Goal: Check status: Check status

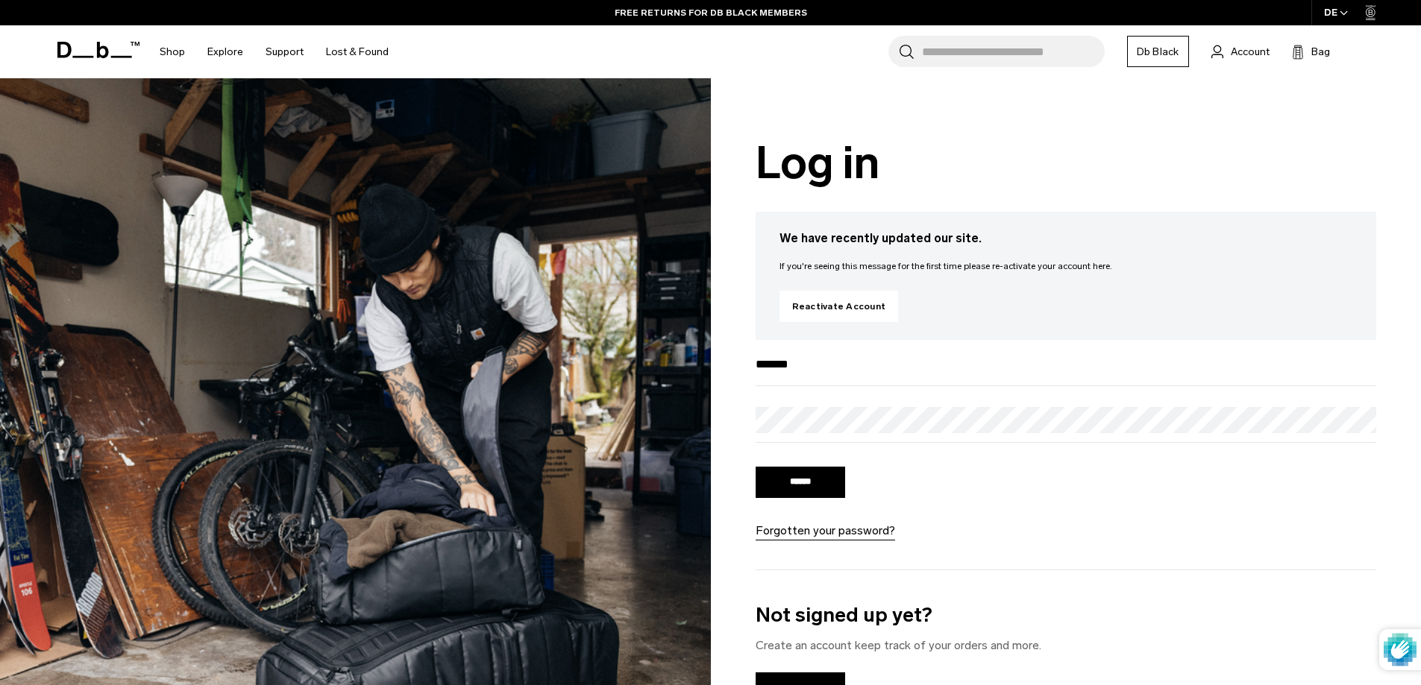
type input "**********"
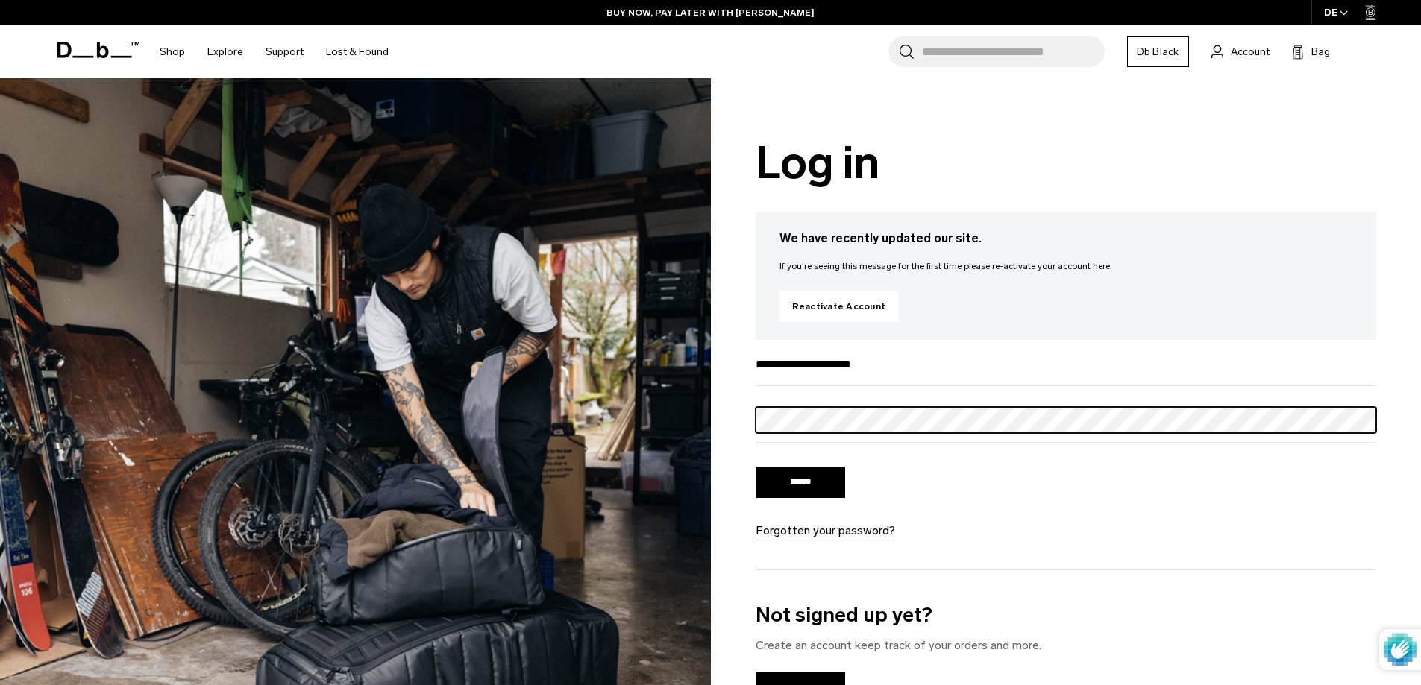
click at [756, 467] on input "******" at bounding box center [801, 482] width 90 height 31
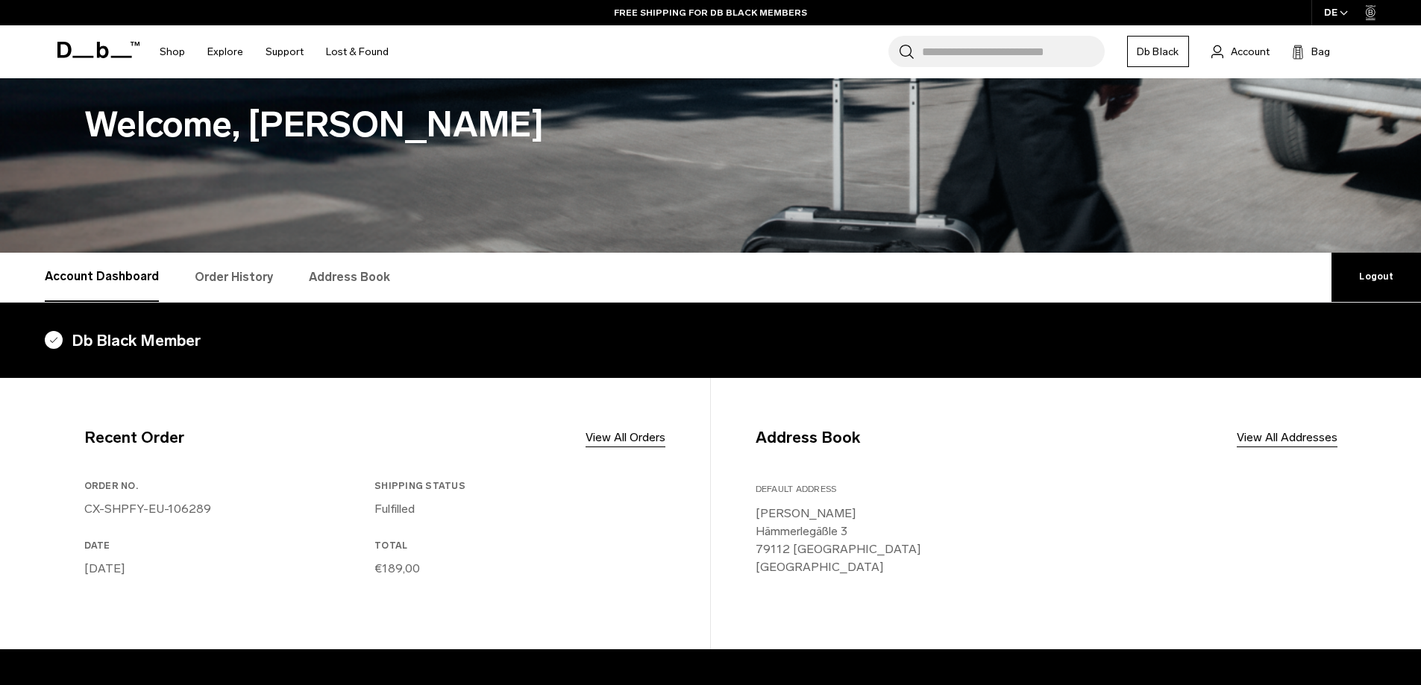
scroll to position [75, 0]
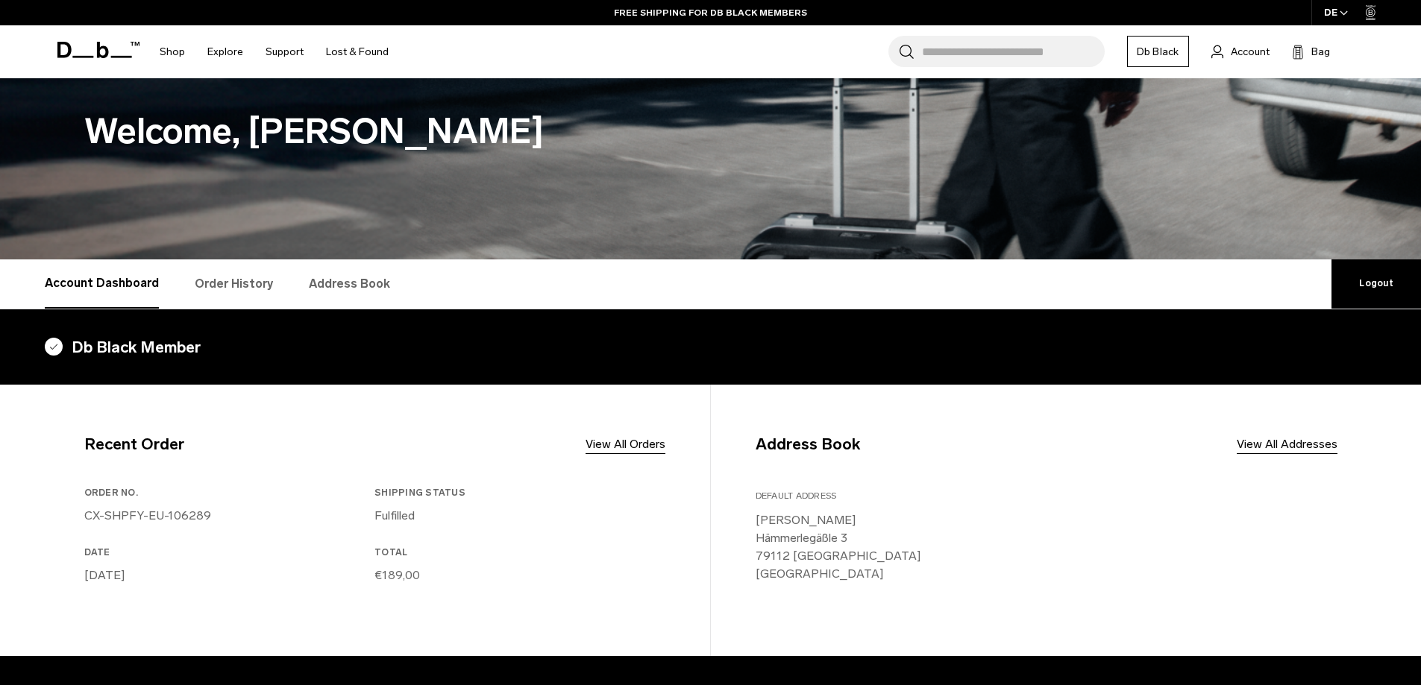
click at [85, 348] on h4 "Db Black Member" at bounding box center [710, 348] width 1331 height 24
click at [69, 344] on h4 "Db Black Member" at bounding box center [710, 348] width 1331 height 24
click at [57, 345] on icon at bounding box center [54, 347] width 18 height 18
click at [1170, 54] on link "Db Black" at bounding box center [1158, 51] width 62 height 31
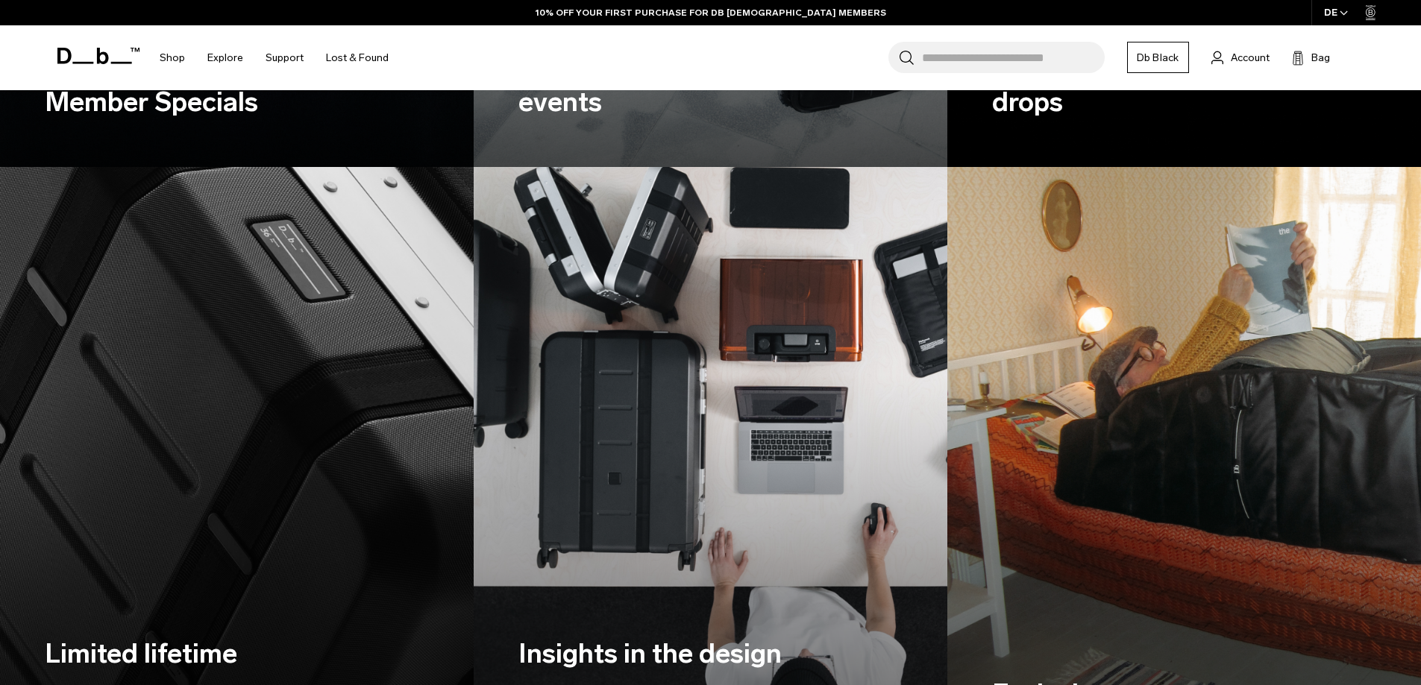
scroll to position [1641, 0]
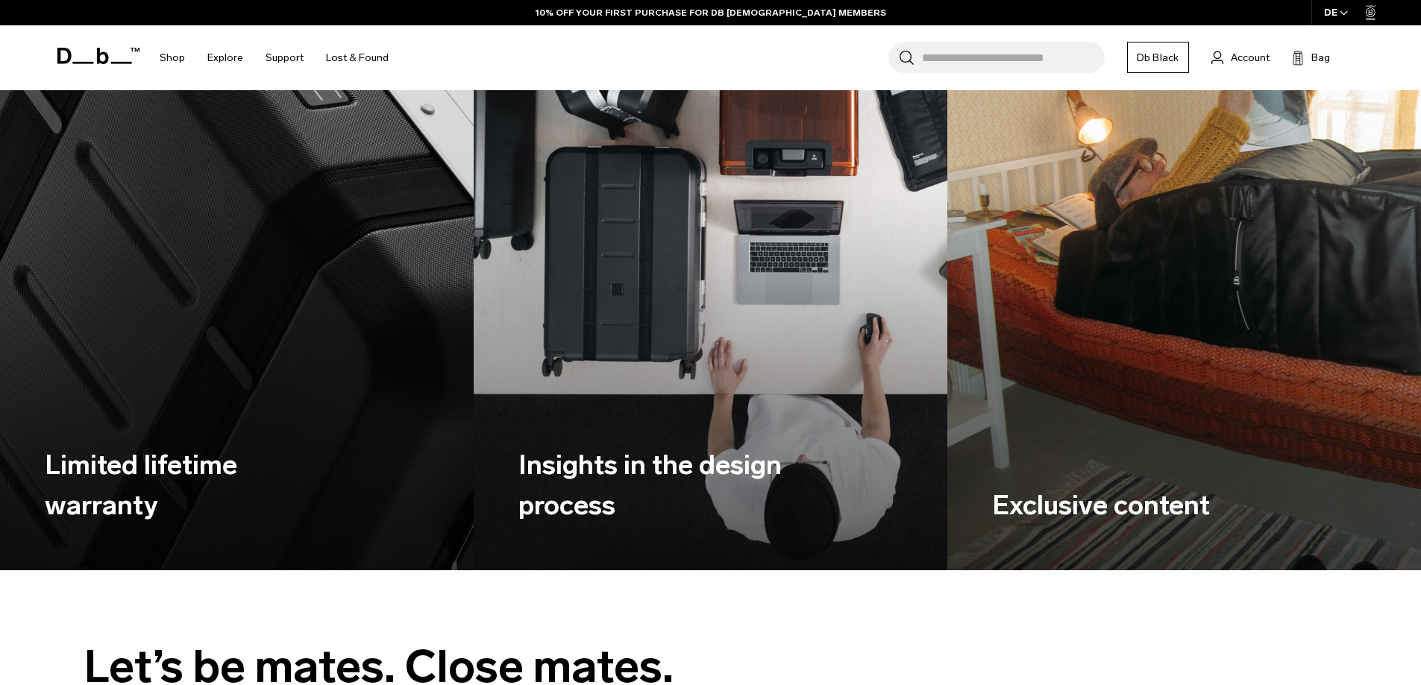
click at [75, 414] on div "Limited lifetime warranty" at bounding box center [179, 486] width 269 height 170
click at [95, 469] on h3 "Limited lifetime warranty" at bounding box center [179, 485] width 269 height 81
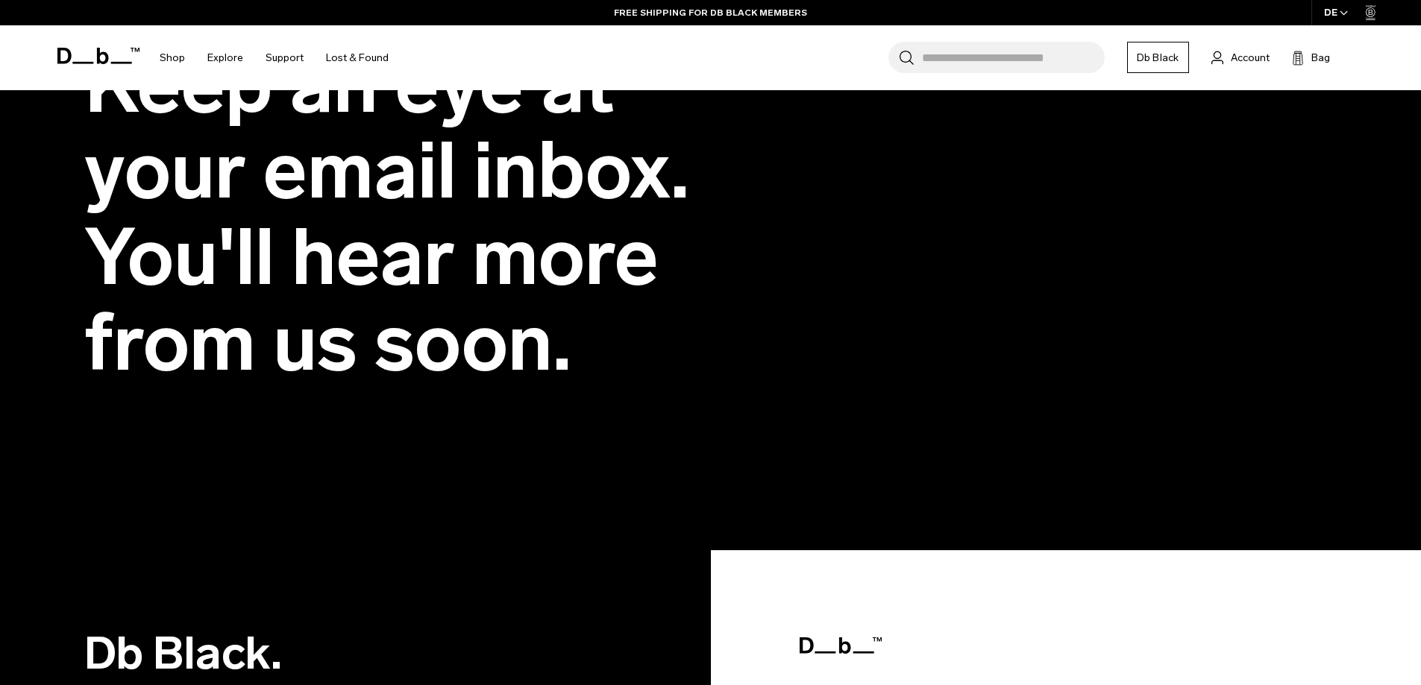
scroll to position [2685, 0]
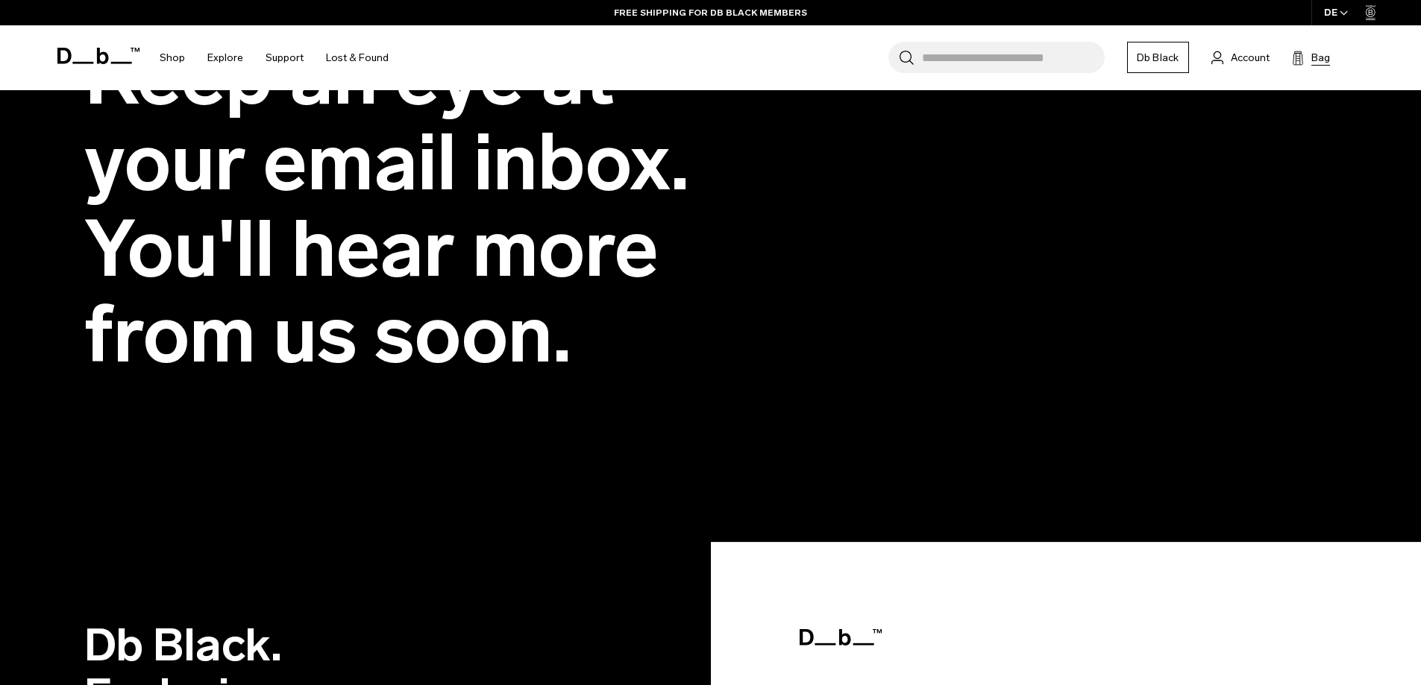
click at [1306, 59] on button "Bag (0)" at bounding box center [1311, 57] width 38 height 18
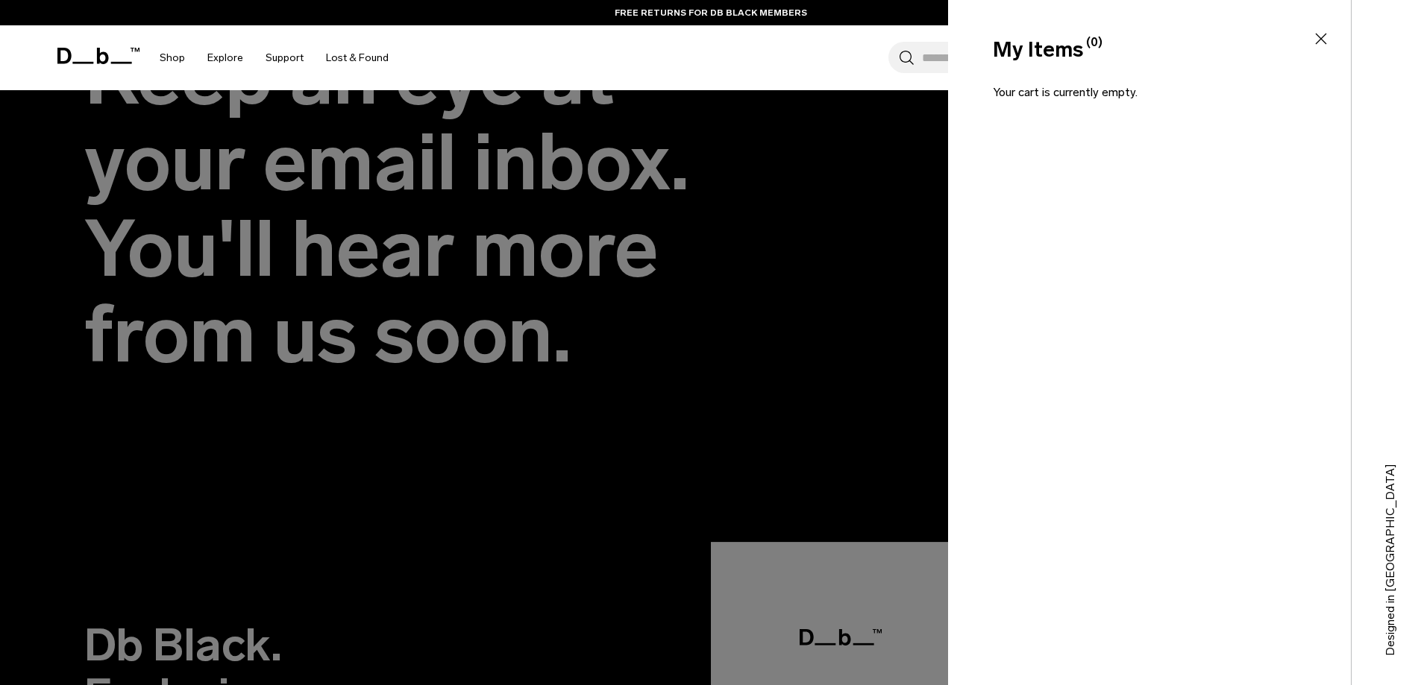
click at [1313, 45] on icon at bounding box center [1321, 39] width 18 height 18
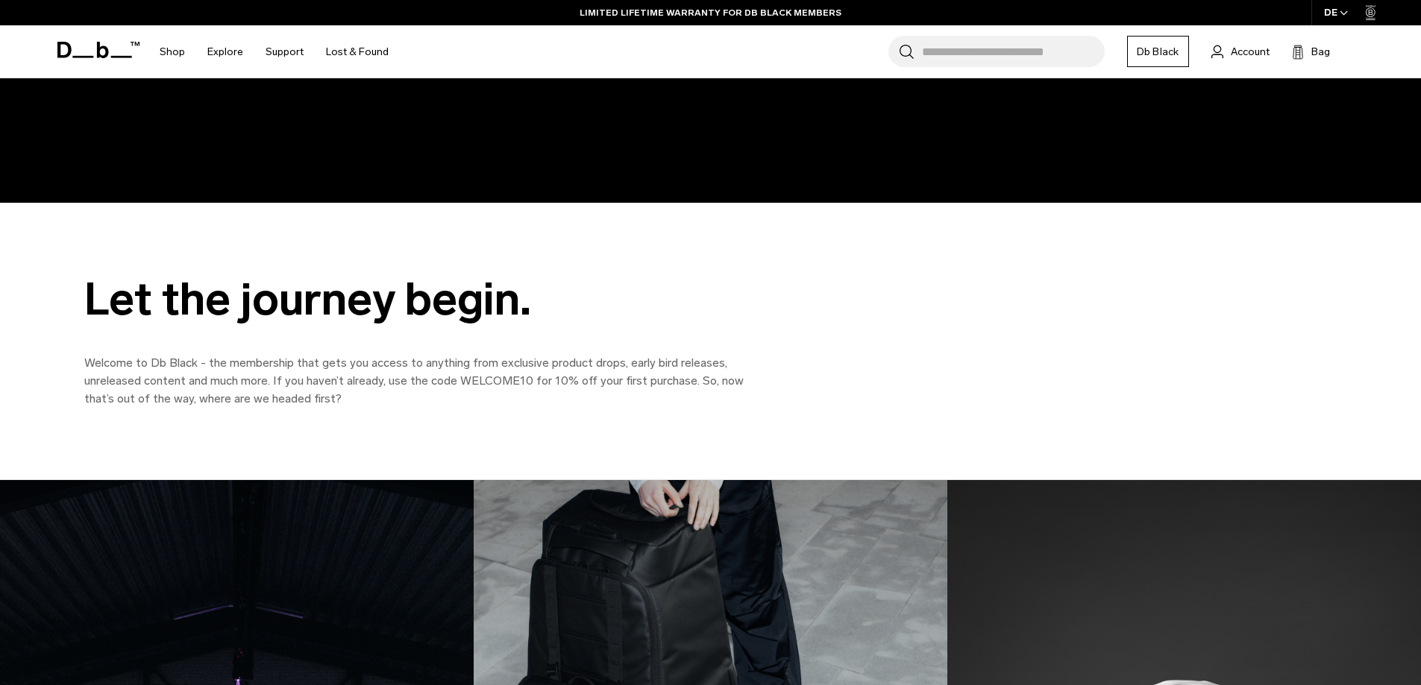
scroll to position [0, 0]
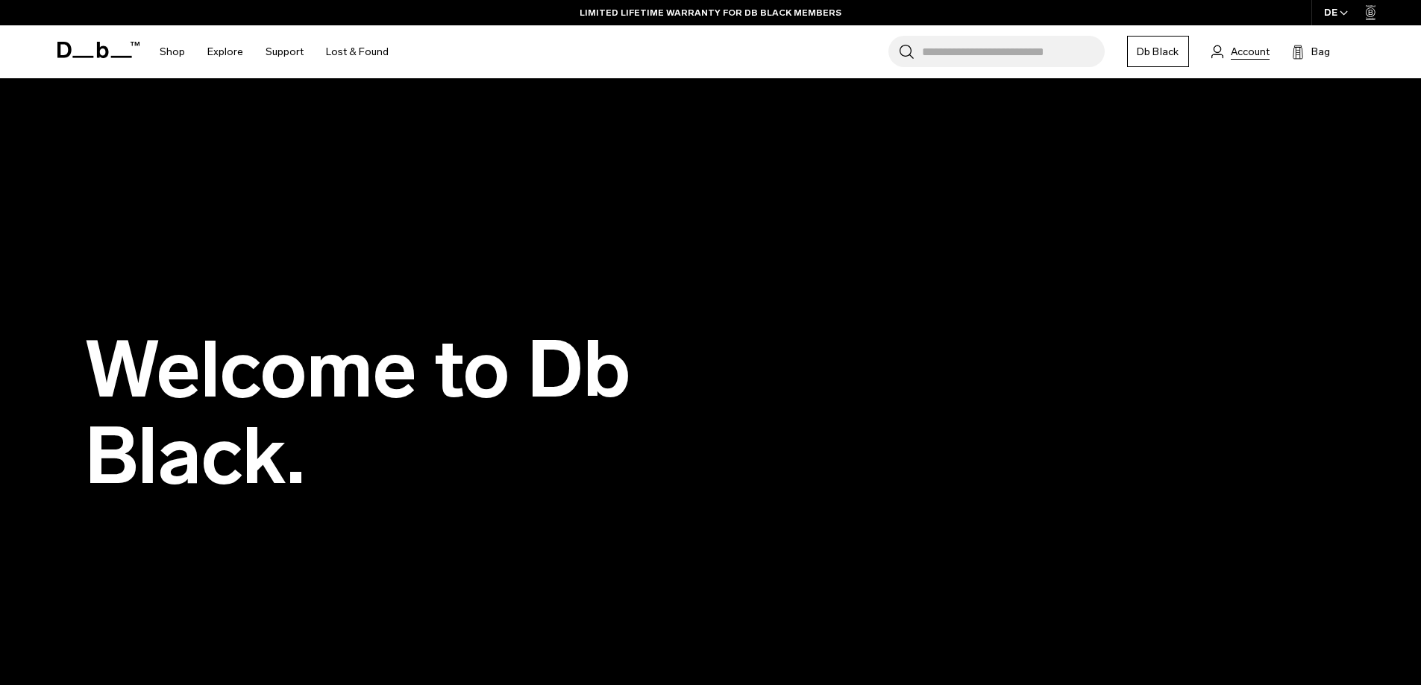
click at [1250, 54] on span "Account" at bounding box center [1250, 52] width 39 height 16
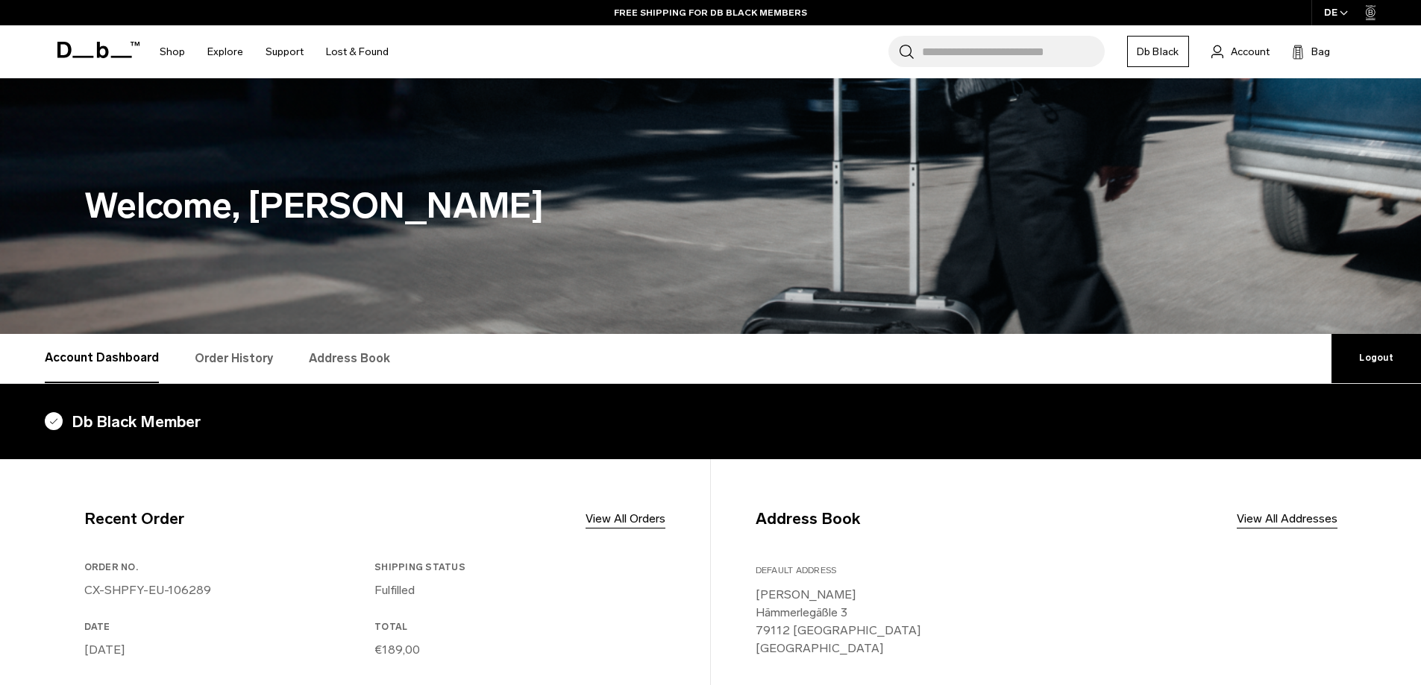
click at [119, 360] on link "Account Dashboard" at bounding box center [102, 358] width 114 height 49
click at [214, 355] on link "Order History" at bounding box center [234, 358] width 78 height 49
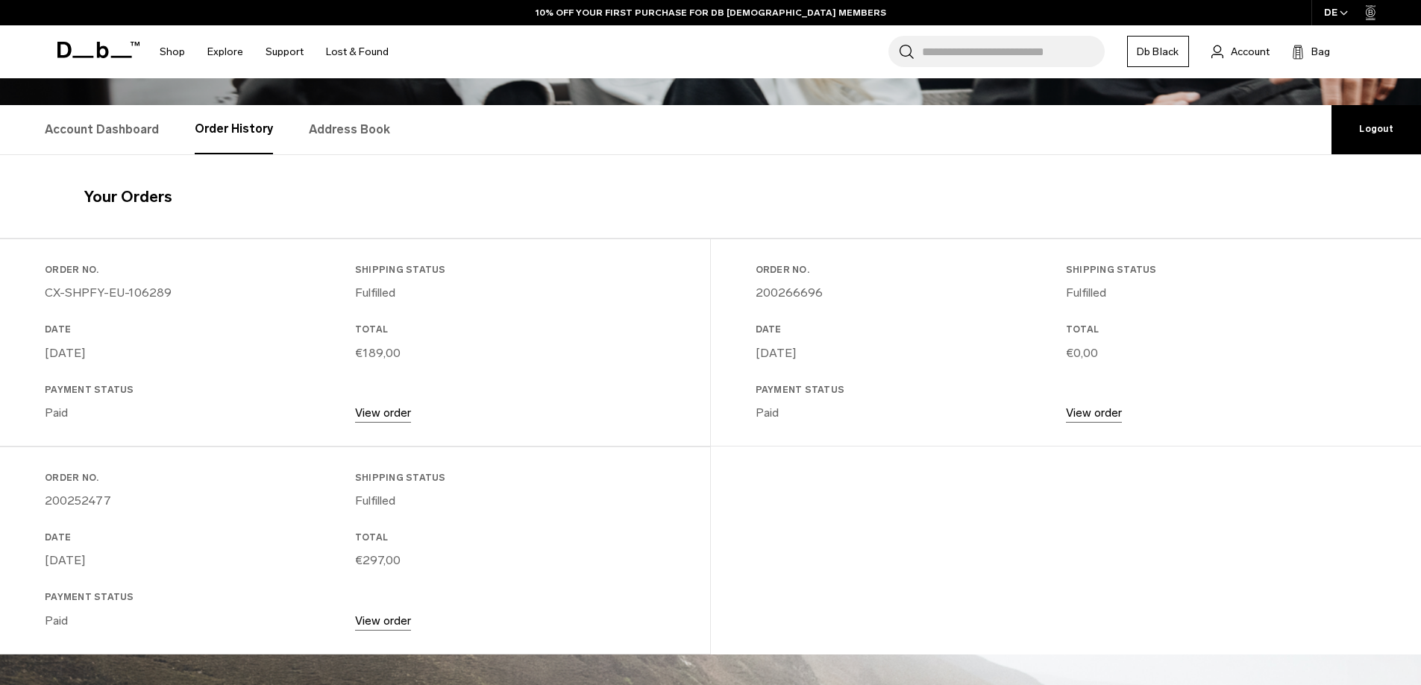
scroll to position [224, 0]
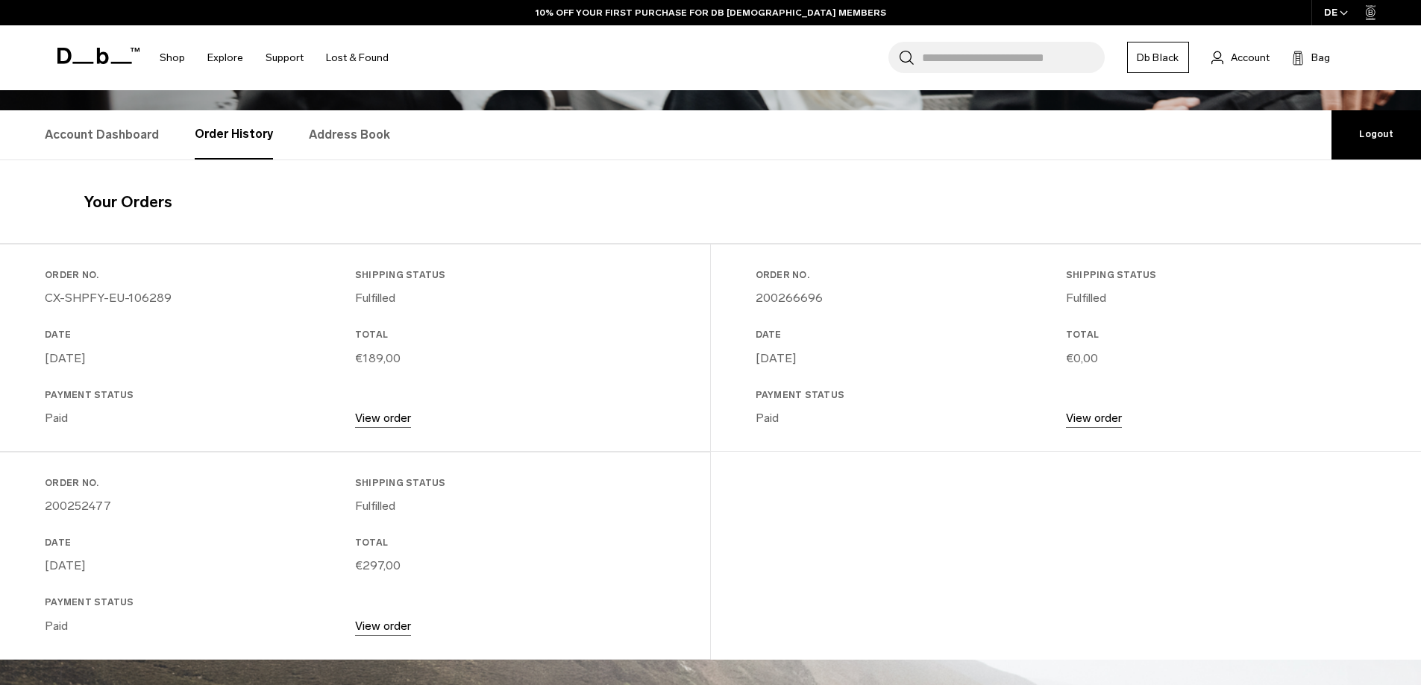
click at [393, 425] on p "View order" at bounding box center [383, 418] width 56 height 18
click at [389, 419] on link "View order" at bounding box center [383, 418] width 56 height 14
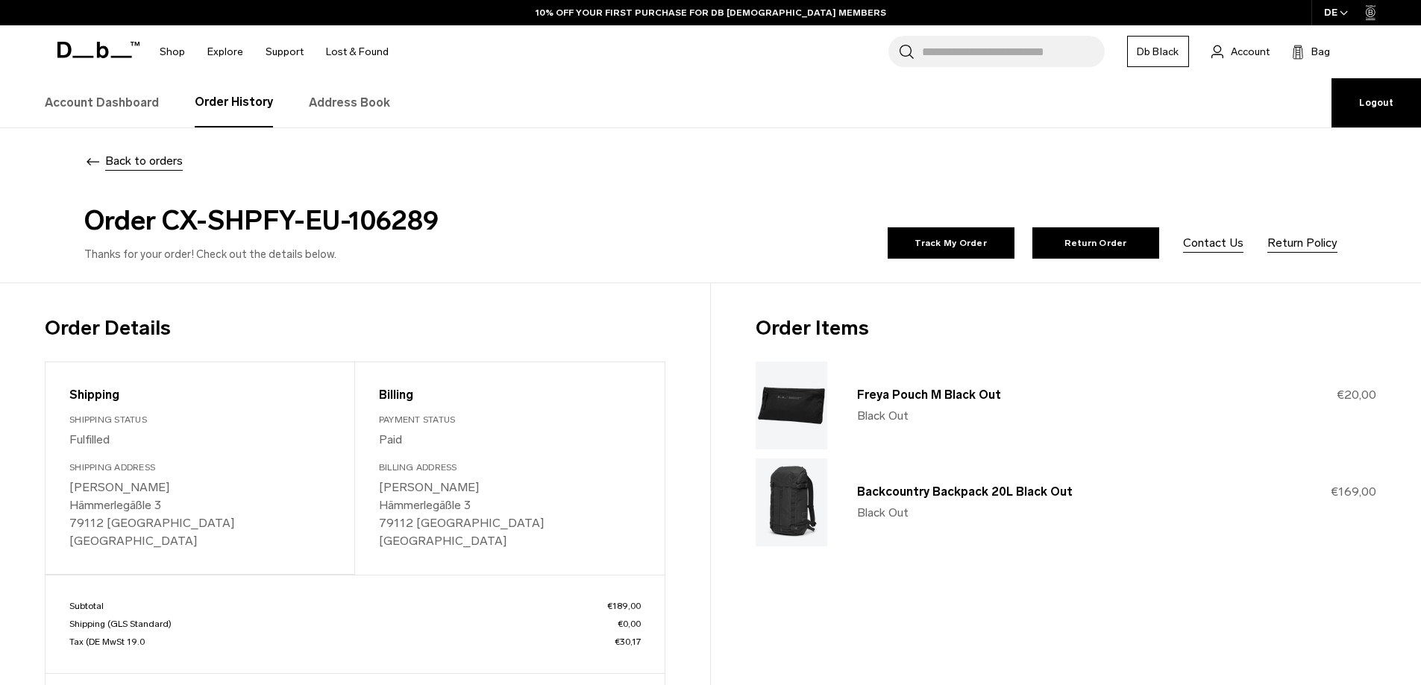
click at [126, 115] on link "Account Dashboard" at bounding box center [102, 102] width 114 height 49
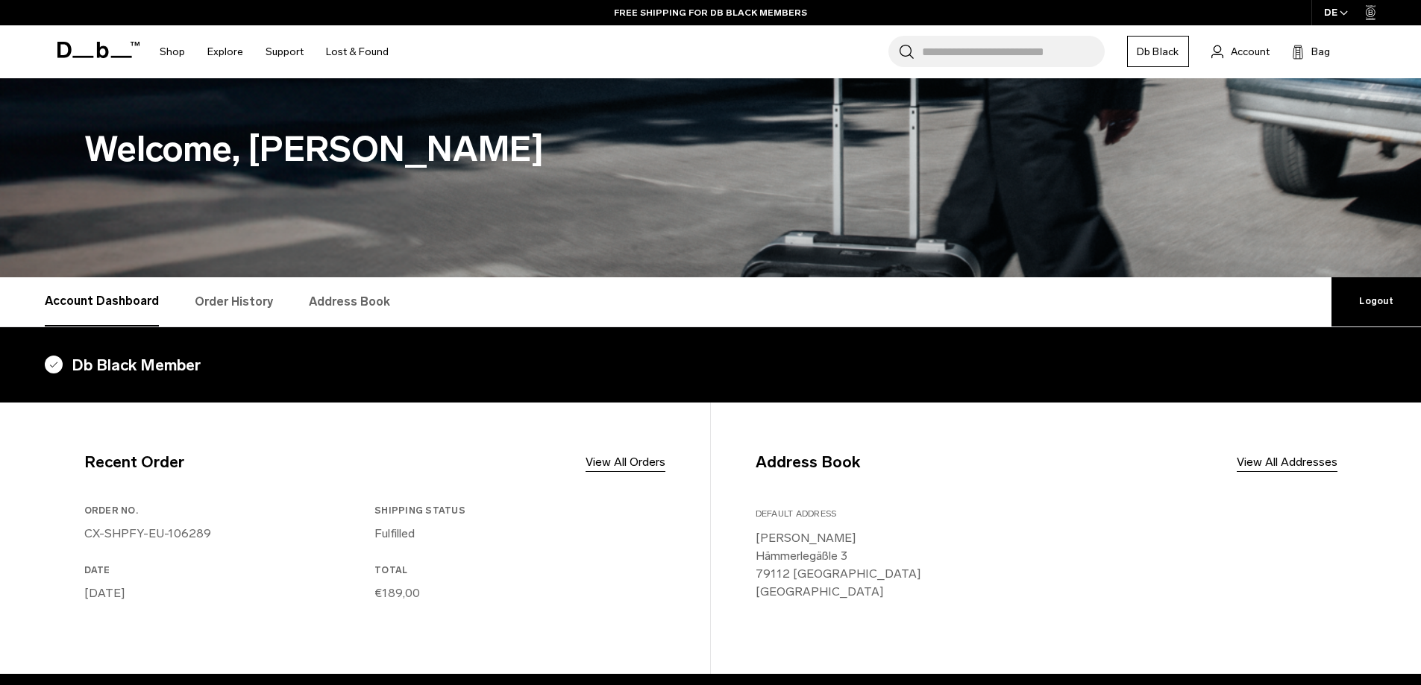
scroll to position [149, 0]
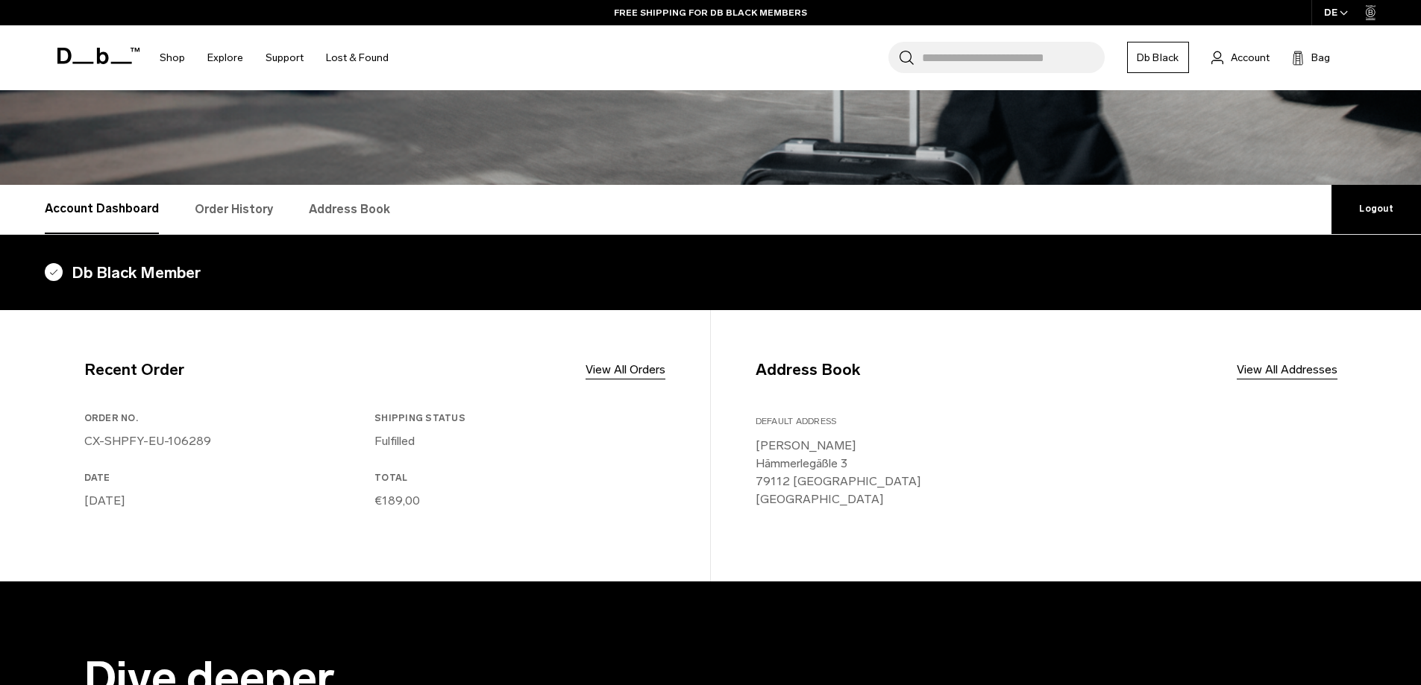
click at [57, 274] on icon at bounding box center [54, 272] width 18 height 18
click at [42, 274] on div "Db Black Member" at bounding box center [710, 273] width 1421 height 76
click at [1164, 54] on link "Db Black" at bounding box center [1158, 57] width 62 height 31
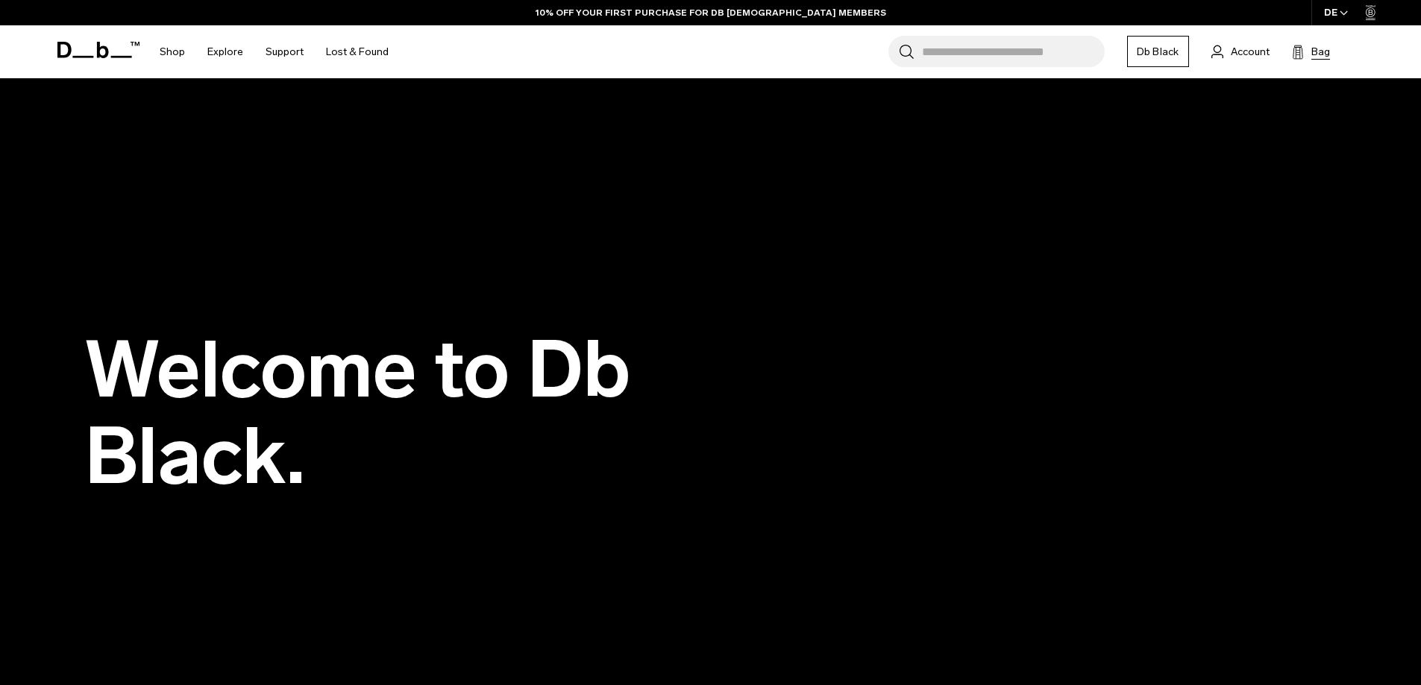
click at [1302, 48] on icon at bounding box center [1298, 52] width 12 height 15
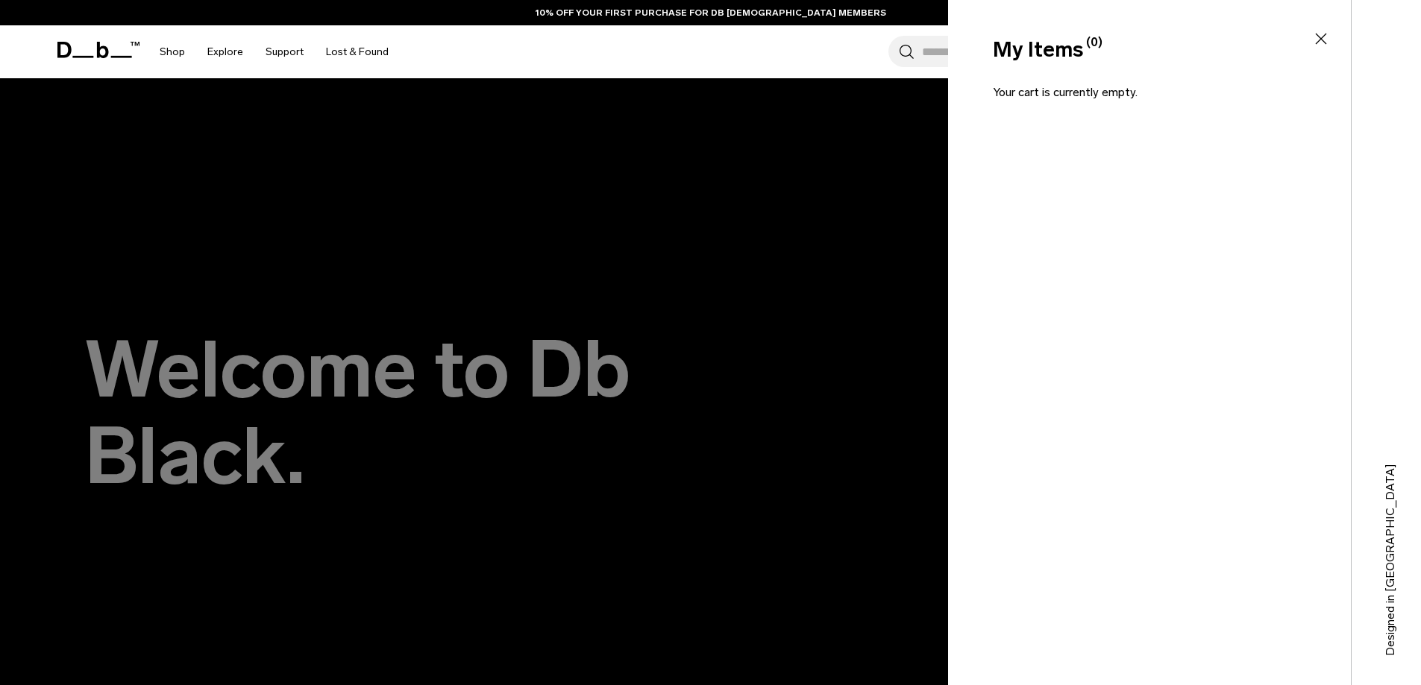
click at [1319, 45] on icon at bounding box center [1321, 39] width 18 height 18
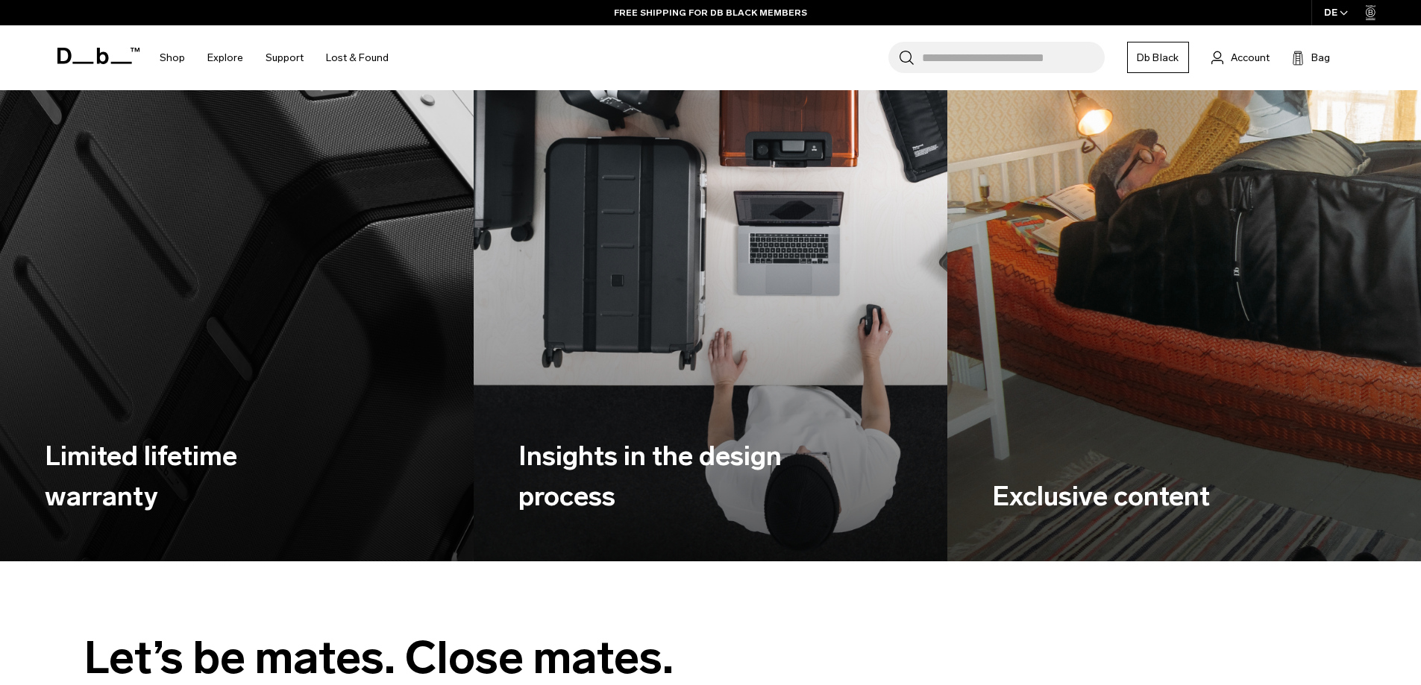
scroll to position [1939, 0]
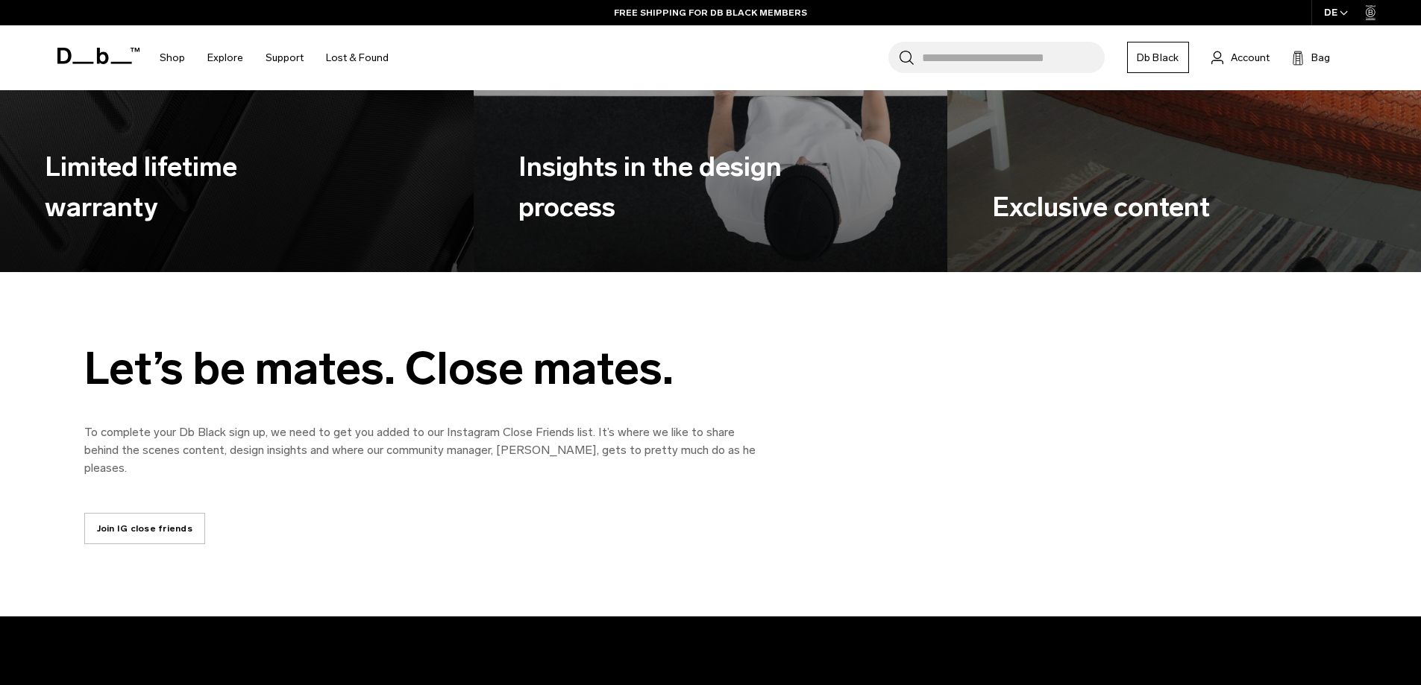
click at [151, 154] on h3 "Limited lifetime warranty" at bounding box center [179, 187] width 269 height 81
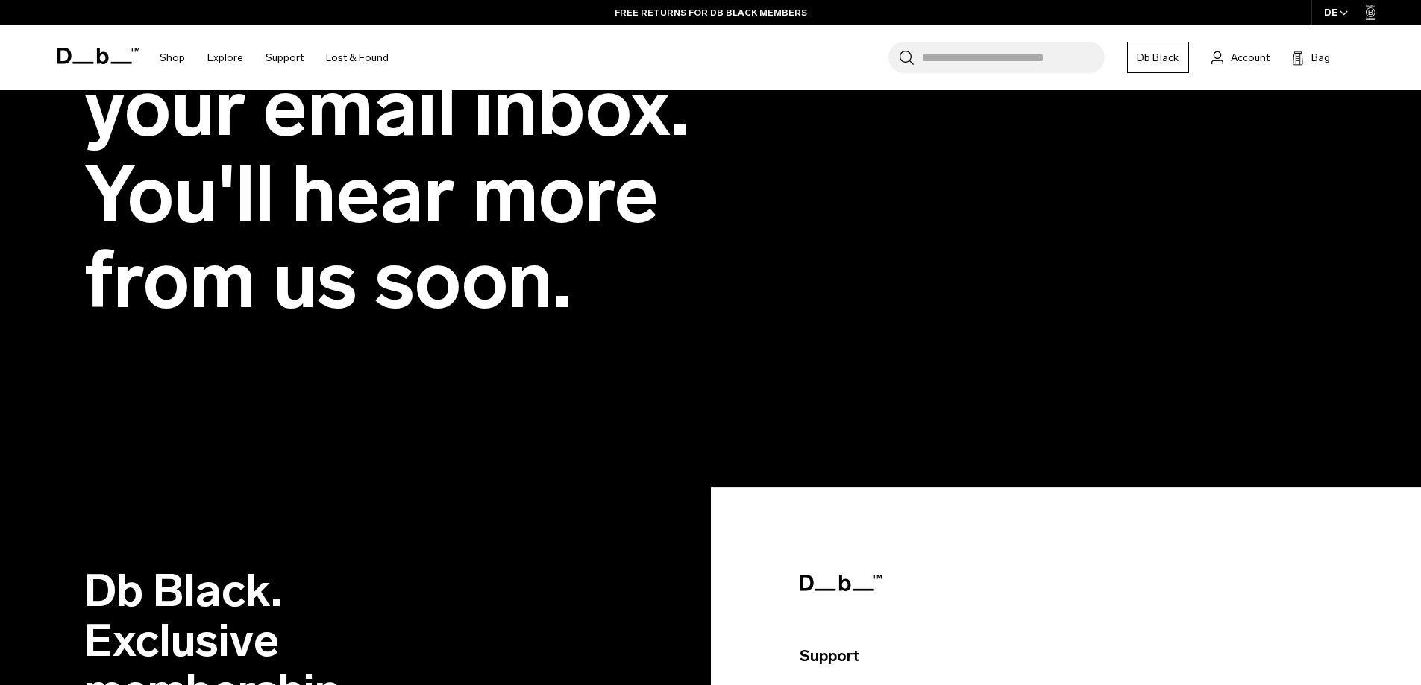
scroll to position [3133, 0]
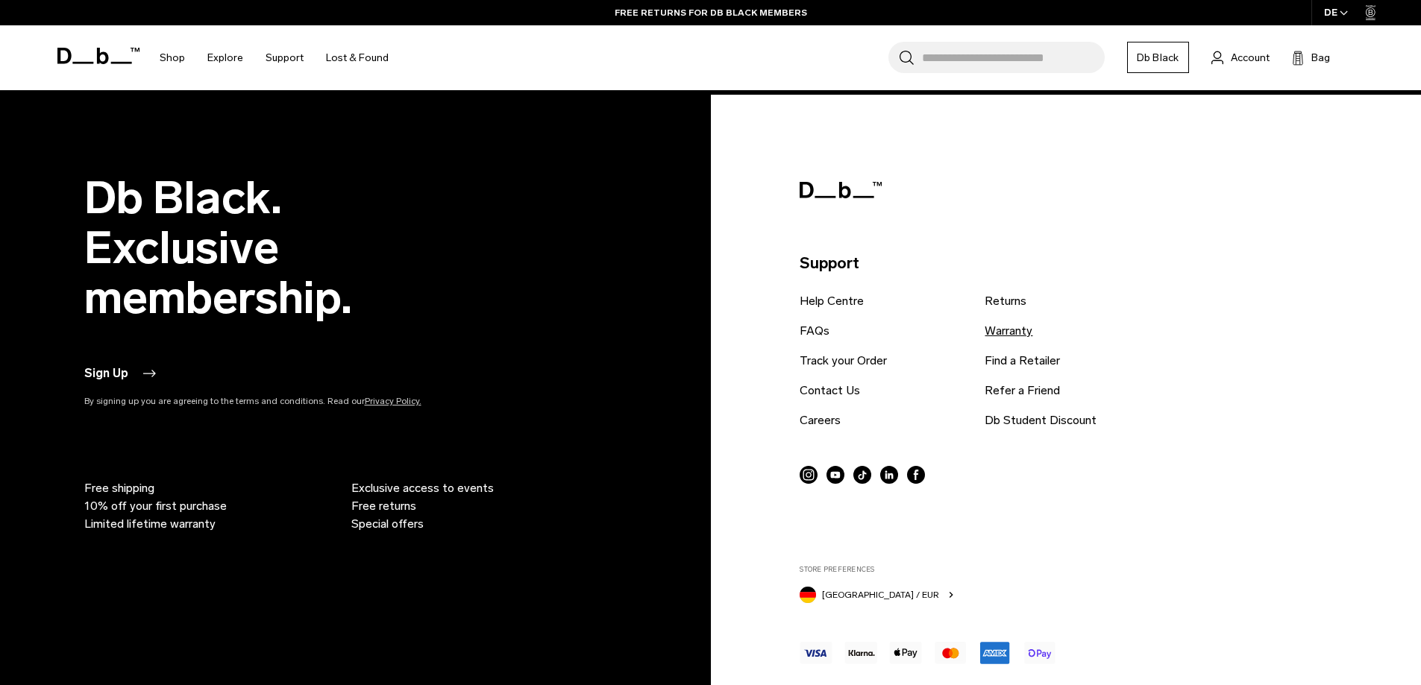
click at [1014, 322] on link "Warranty" at bounding box center [1009, 331] width 48 height 18
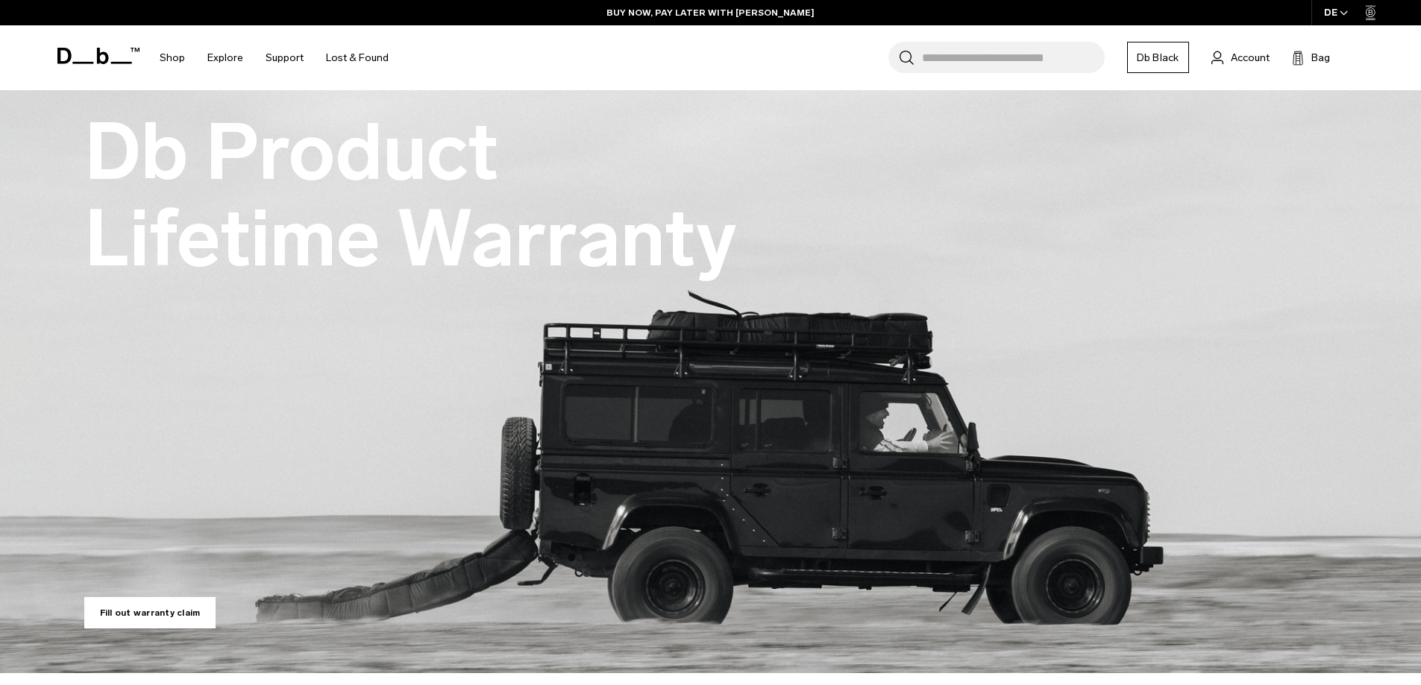
scroll to position [75, 0]
